Goal: Task Accomplishment & Management: Manage account settings

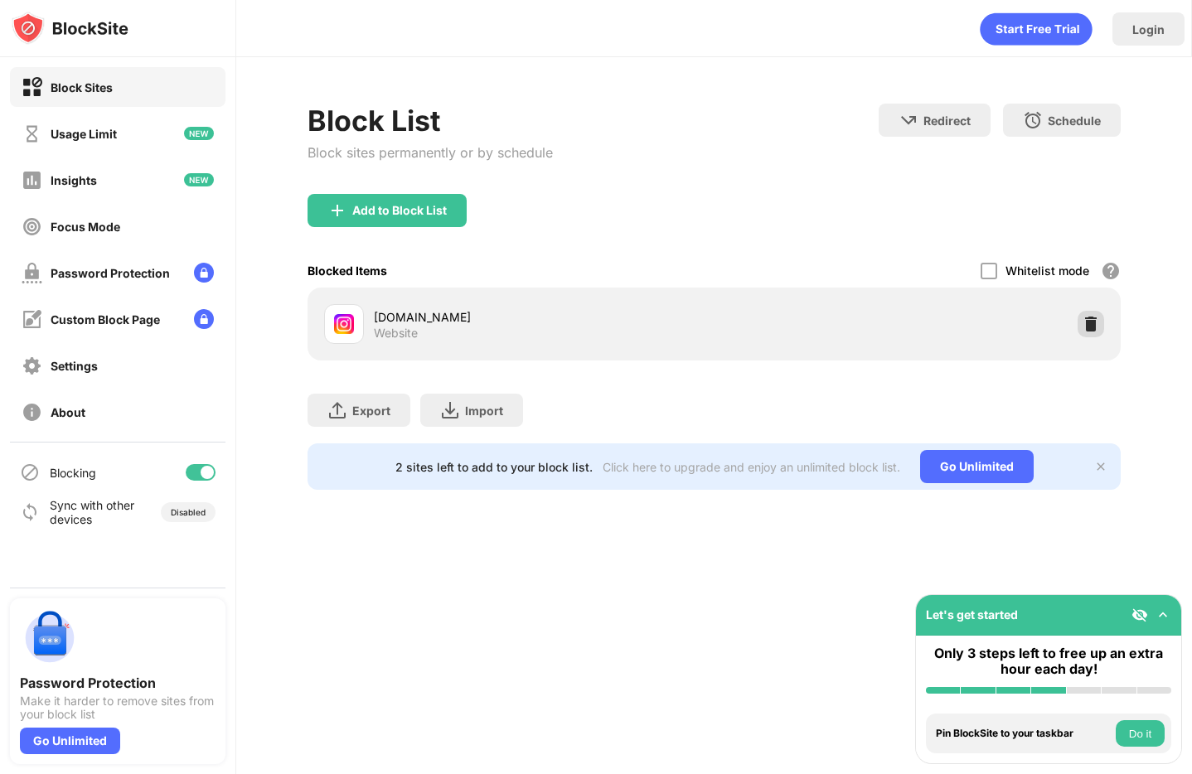
click at [1082, 323] on img at bounding box center [1090, 324] width 17 height 17
click at [1081, 313] on div at bounding box center [1090, 324] width 27 height 27
